Goal: Find specific page/section: Find specific page/section

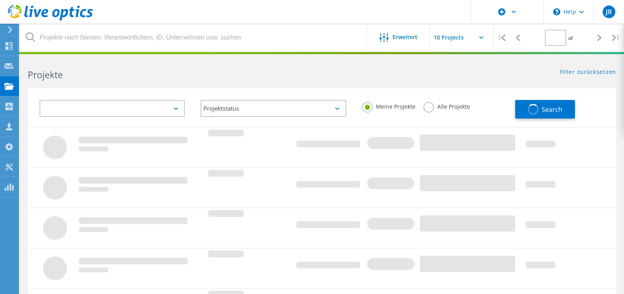
type input "1"
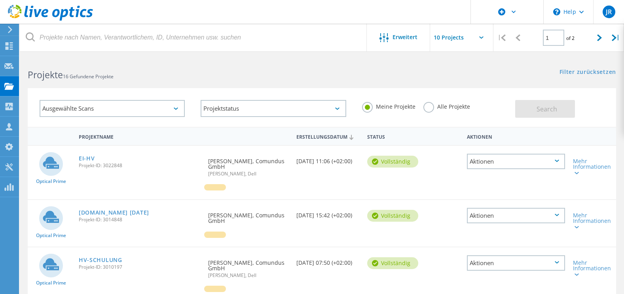
click at [134, 109] on div "Ausgewählte Scans" at bounding box center [112, 108] width 145 height 17
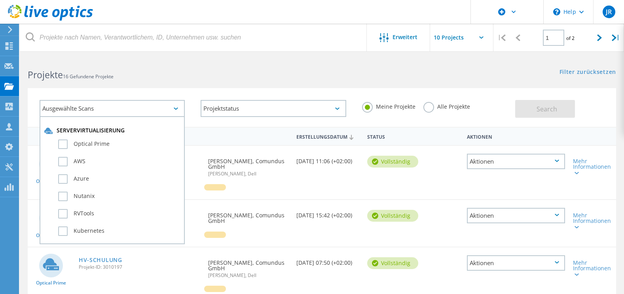
click at [262, 76] on h2 "Projekte 16 Gefundene Projekte" at bounding box center [171, 74] width 286 height 13
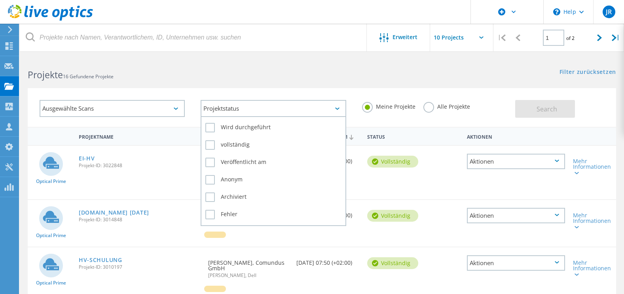
click at [303, 110] on div "Projektstatus" at bounding box center [273, 108] width 145 height 17
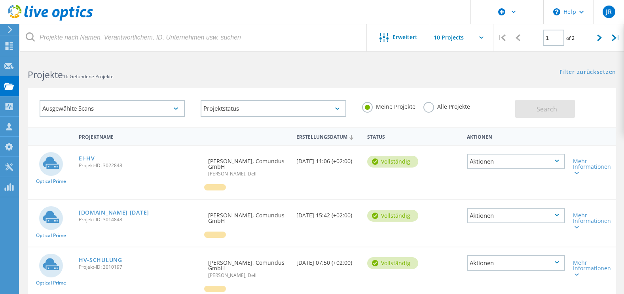
click at [353, 82] on div "Ausgewählte Scans Projektstatus Wird durchgeführt vollständig Veröffentlicht am…" at bounding box center [322, 102] width 604 height 49
click at [518, 36] on icon at bounding box center [517, 37] width 5 height 7
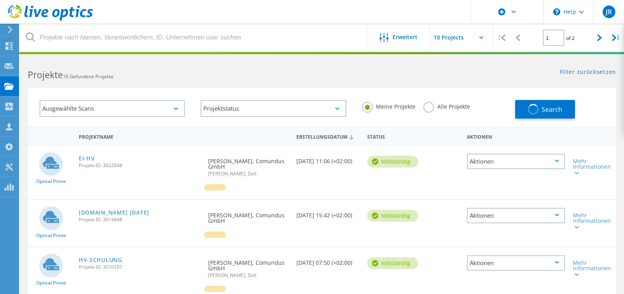
drag, startPoint x: 518, startPoint y: 36, endPoint x: 177, endPoint y: 12, distance: 341.4
click at [517, 36] on icon at bounding box center [517, 37] width 5 height 7
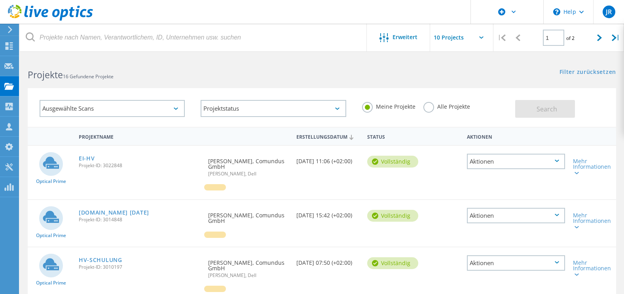
click at [49, 8] on icon at bounding box center [50, 13] width 85 height 16
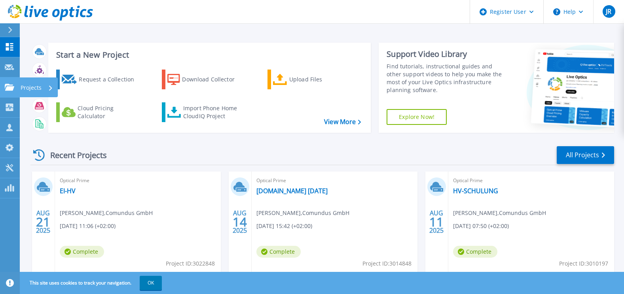
click at [9, 90] on icon at bounding box center [9, 87] width 9 height 7
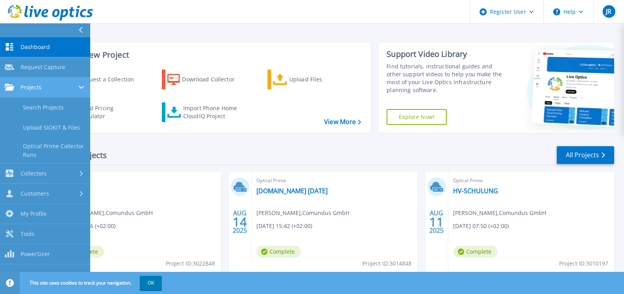
click at [28, 84] on span "Projects" at bounding box center [31, 87] width 21 height 7
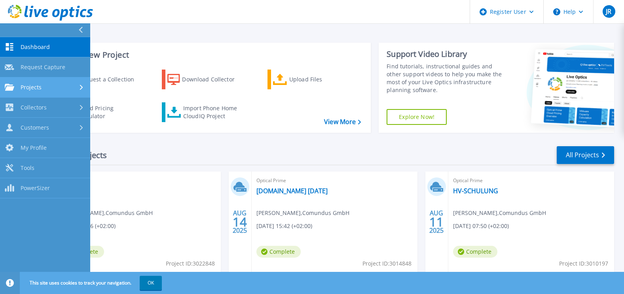
click at [8, 84] on icon at bounding box center [9, 87] width 9 height 7
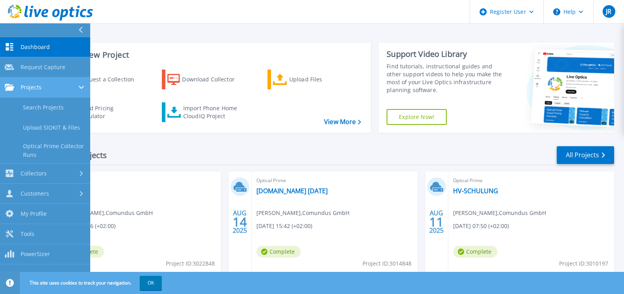
click at [75, 85] on div "Projects" at bounding box center [45, 87] width 81 height 7
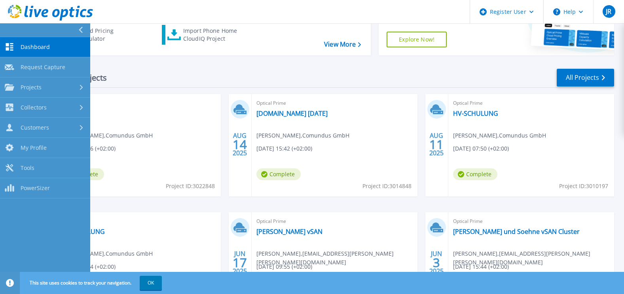
scroll to position [25, 0]
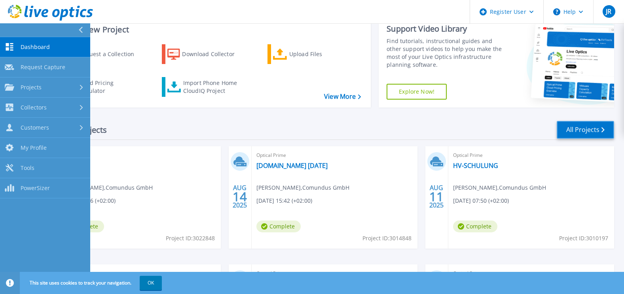
click at [579, 127] on link "All Projects" at bounding box center [585, 130] width 57 height 18
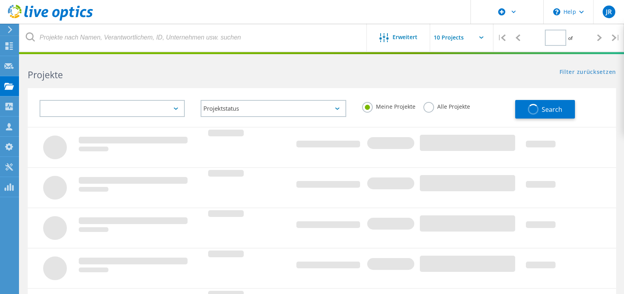
type input "1"
